Goal: Transaction & Acquisition: Purchase product/service

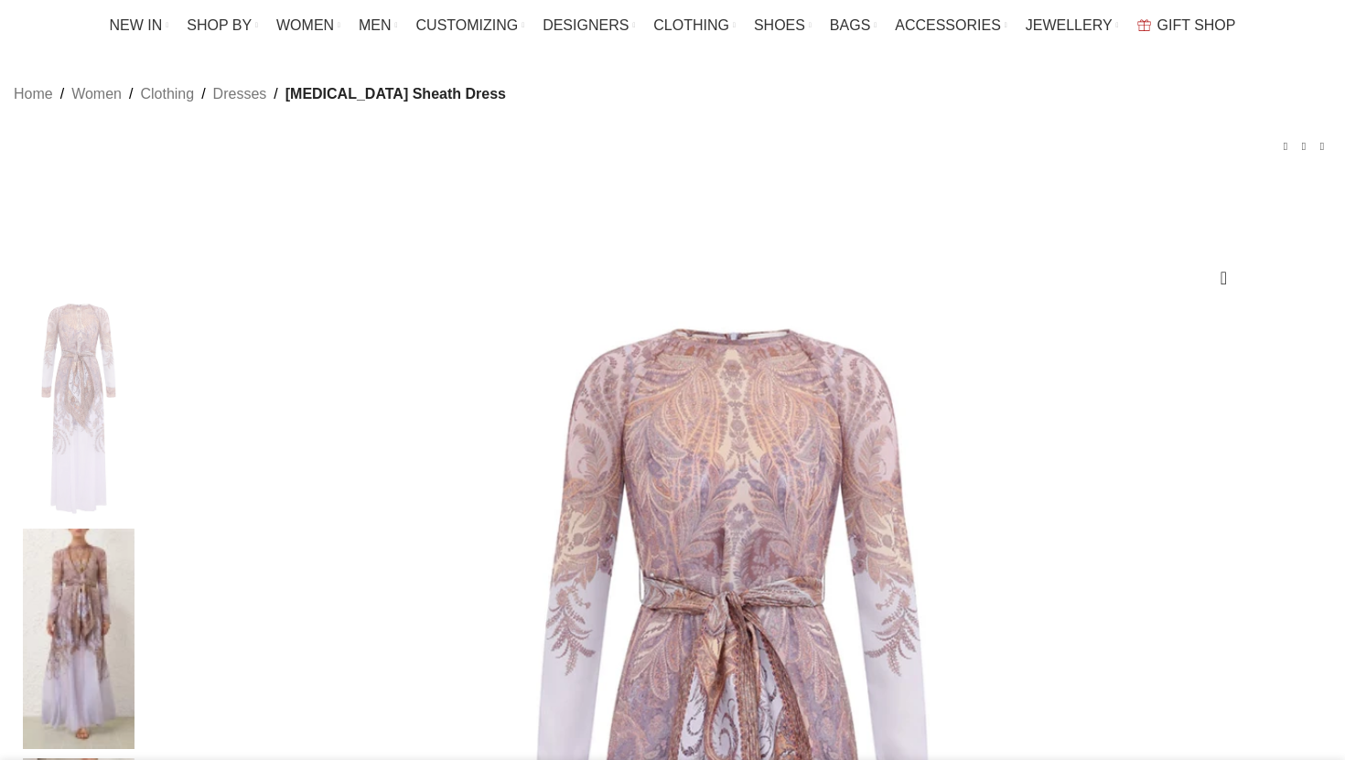
scroll to position [137, 0]
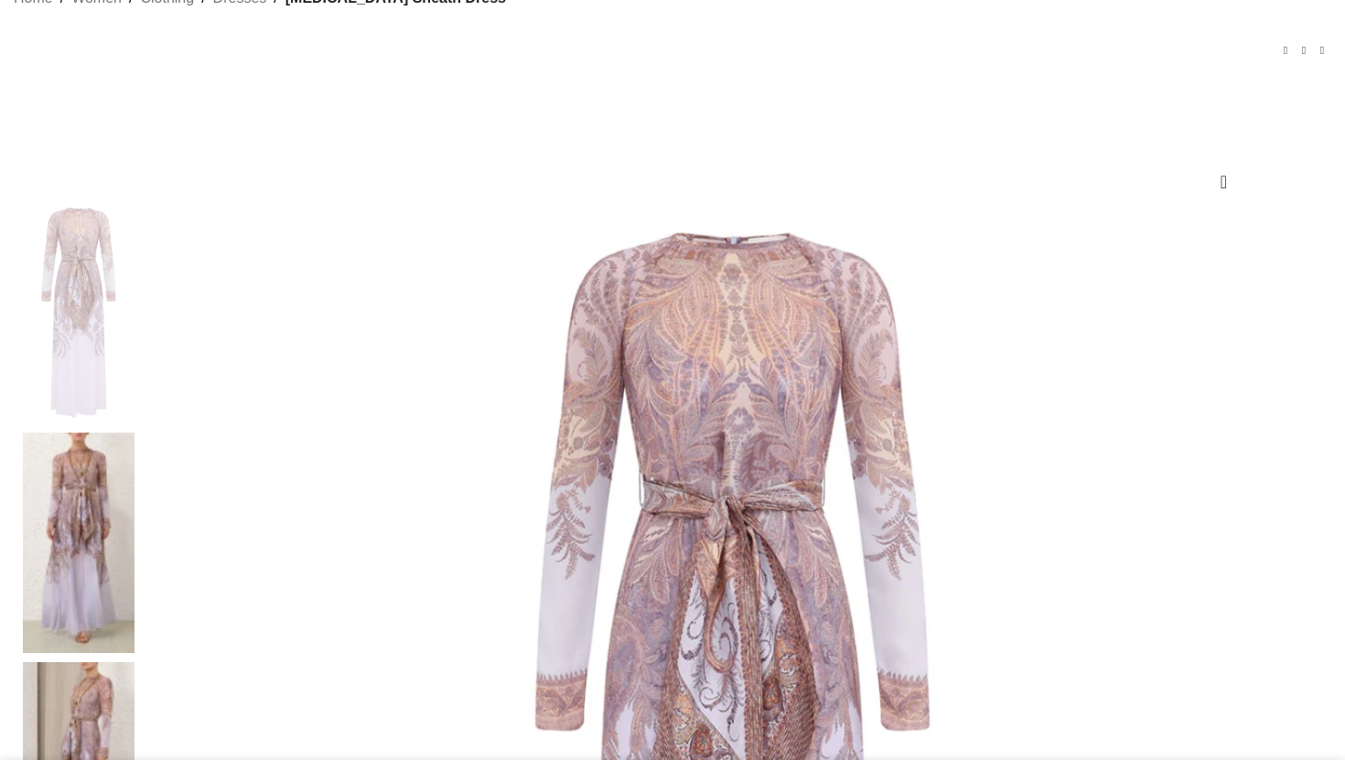
click at [135, 662] on img at bounding box center [79, 772] width 112 height 221
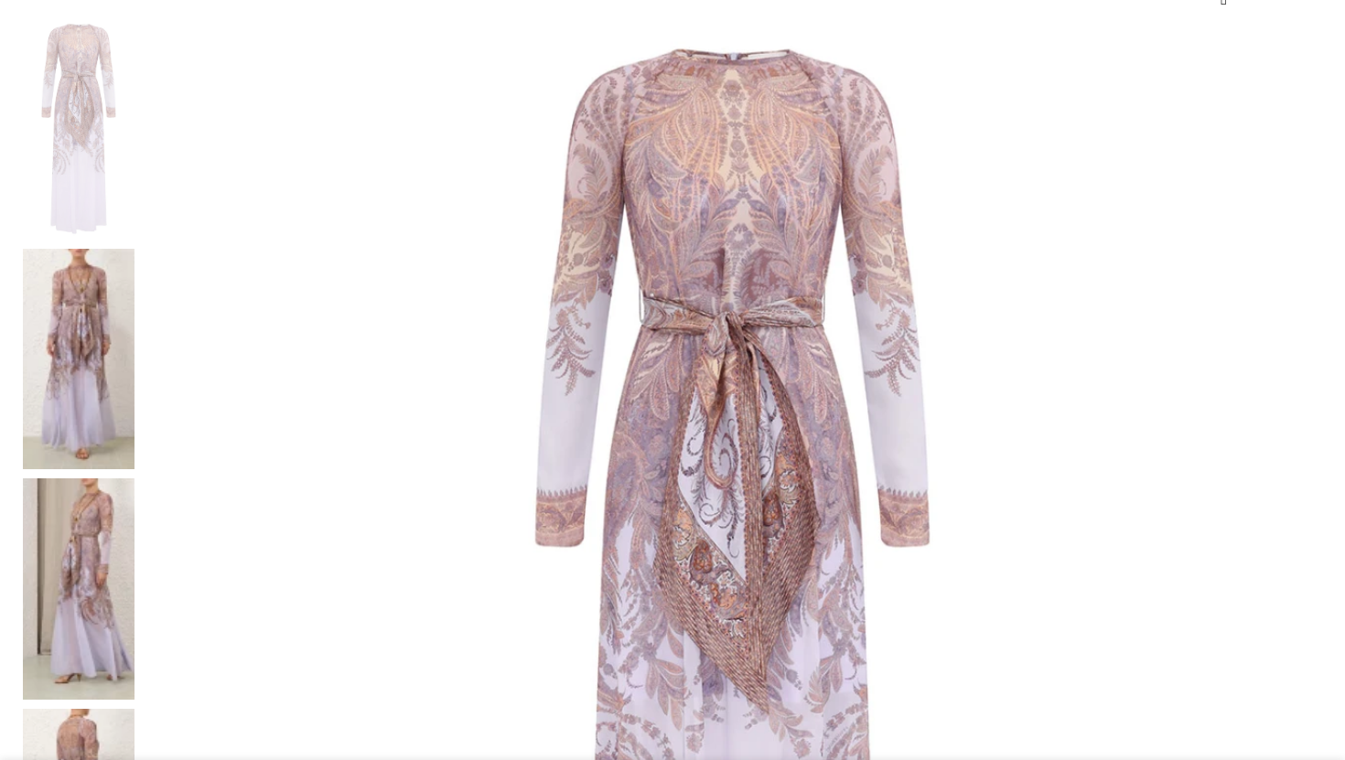
scroll to position [325, 0]
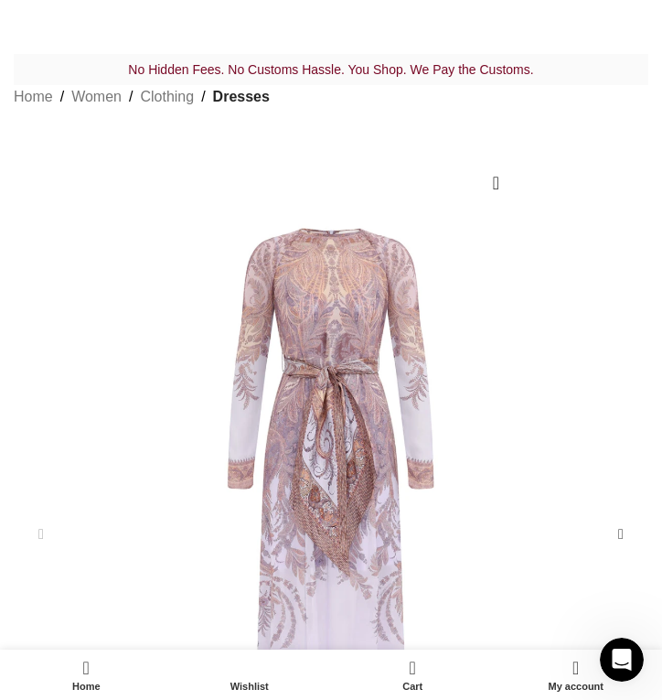
scroll to position [0, 0]
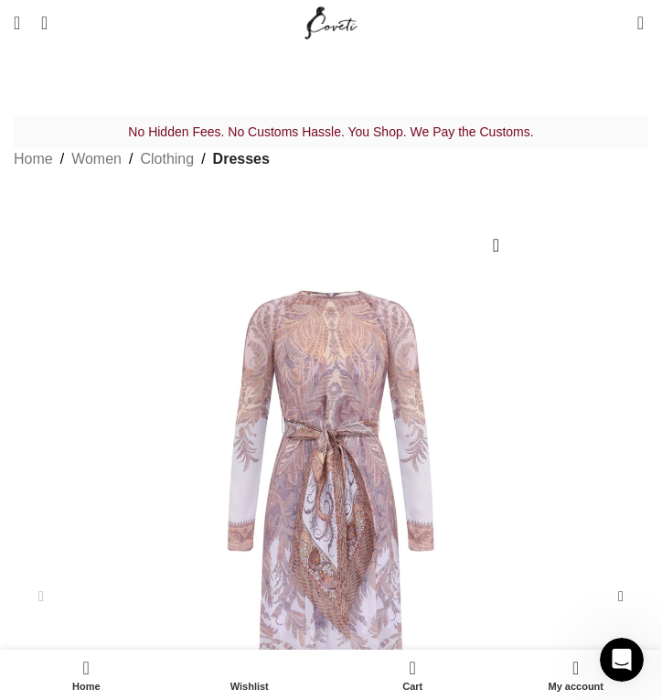
click at [408, 395] on img "1 / 8" at bounding box center [331, 582] width 617 height 617
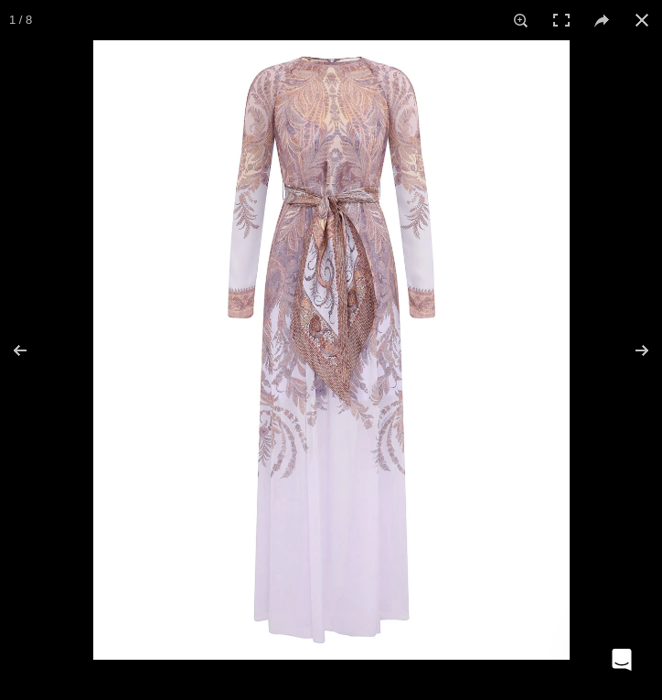
scroll to position [0, 1574]
click at [645, 350] on button at bounding box center [630, 350] width 64 height 91
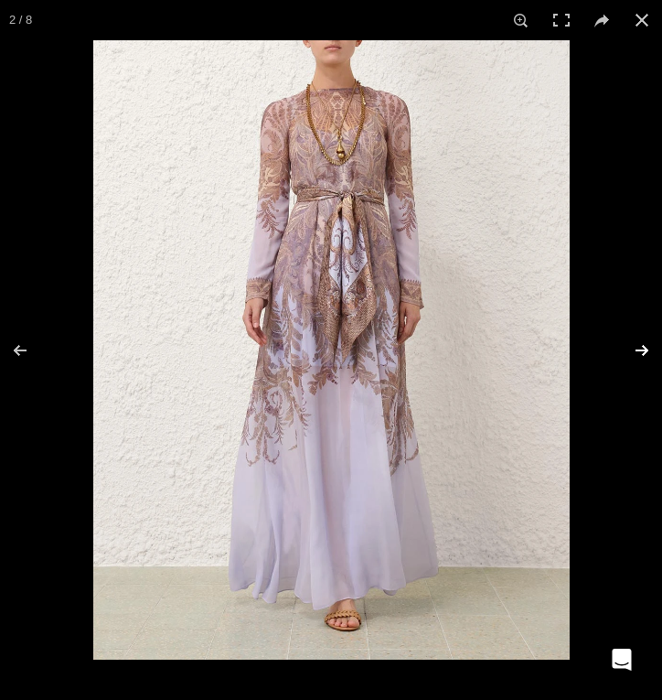
click at [645, 350] on button at bounding box center [630, 350] width 64 height 91
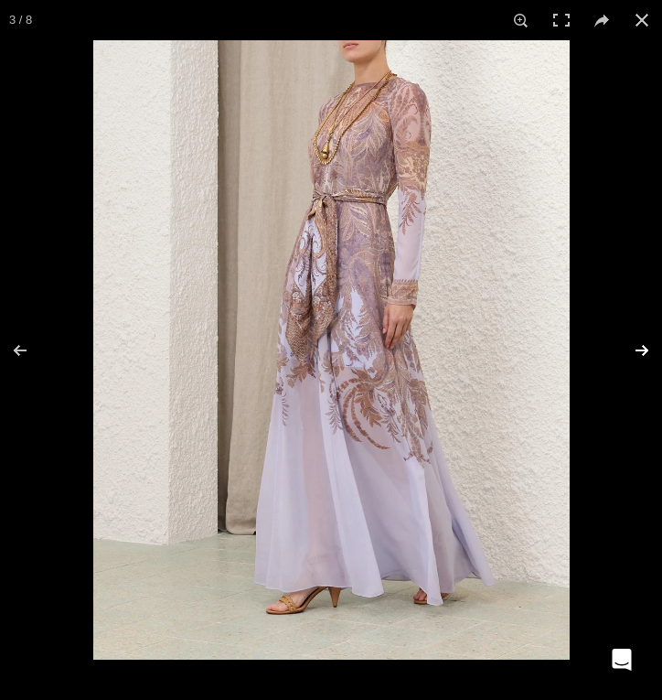
click at [645, 350] on button at bounding box center [630, 350] width 64 height 91
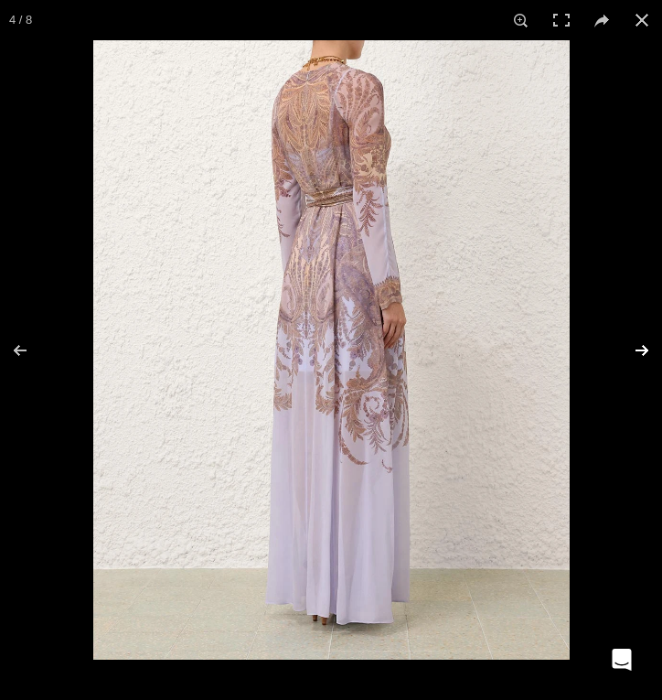
scroll to position [0, 1889]
click at [645, 351] on button at bounding box center [630, 350] width 64 height 91
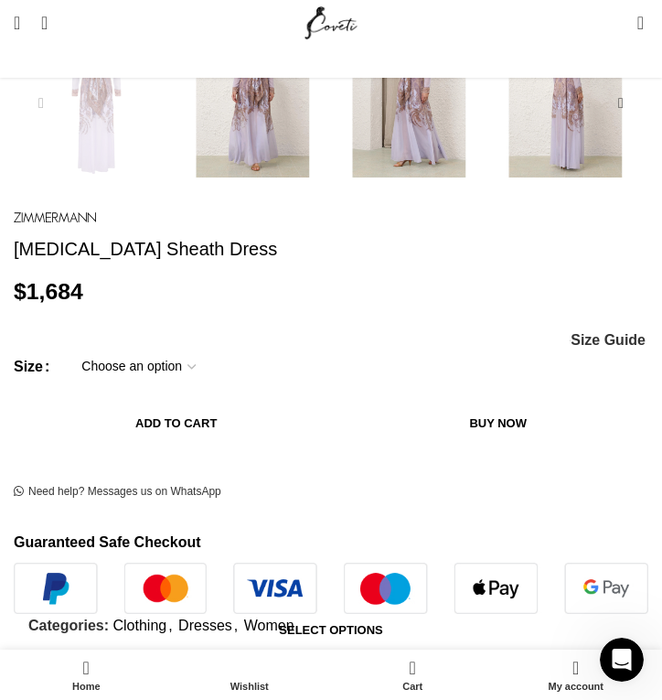
scroll to position [0, 2517]
